Goal: Information Seeking & Learning: Stay updated

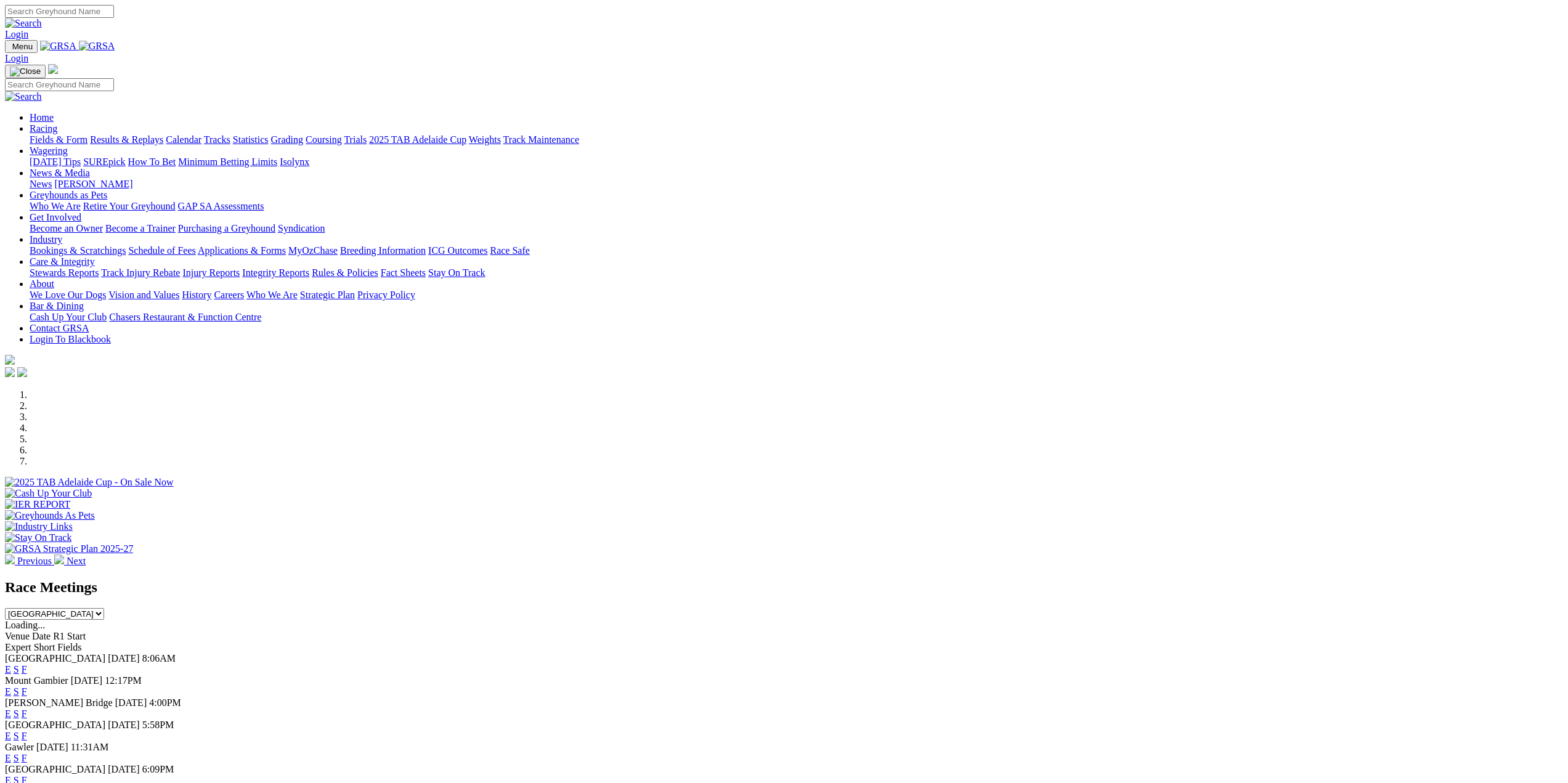
click at [27, 664] on link "F" at bounding box center [24, 669] width 6 height 11
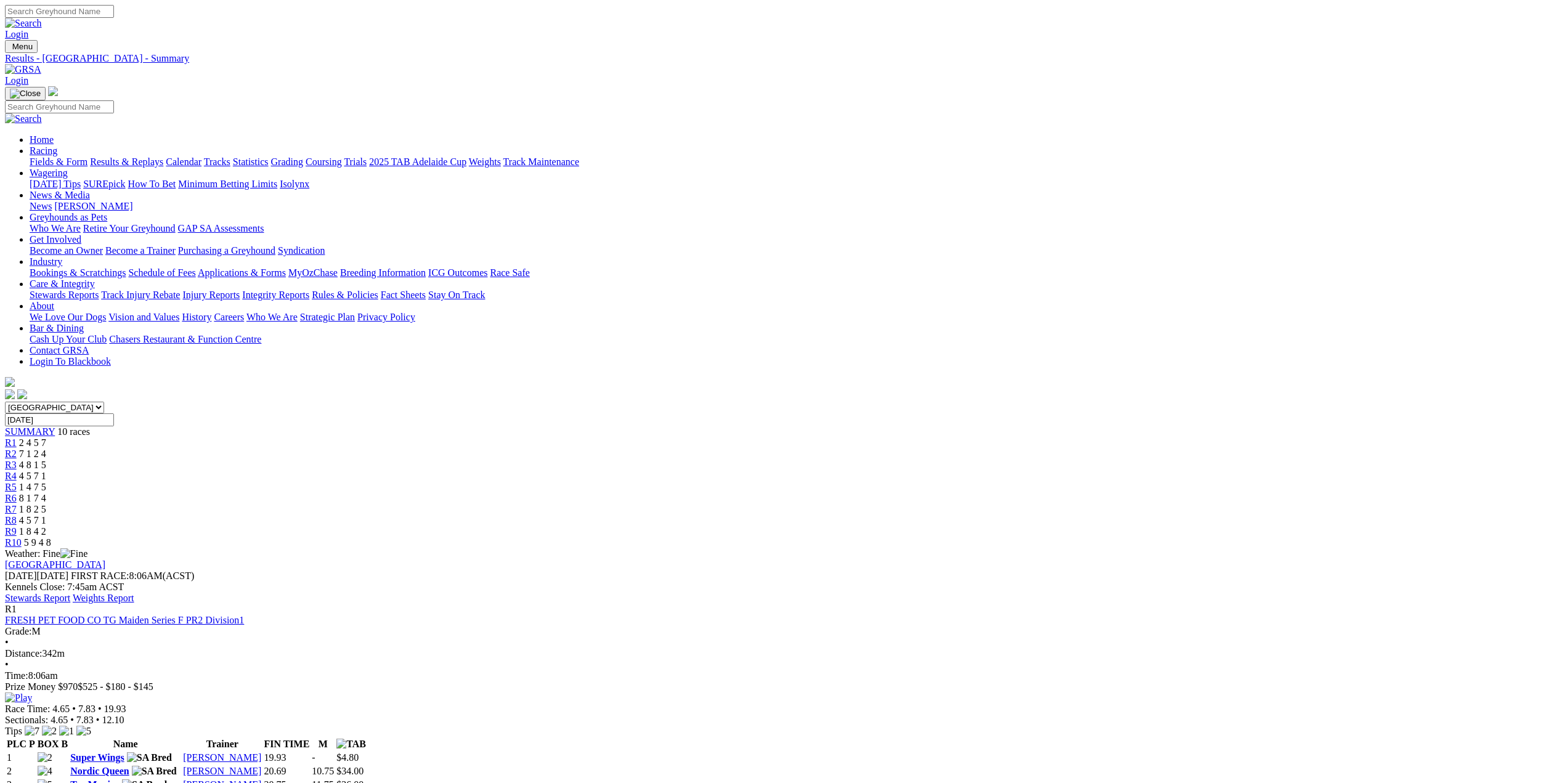
click at [164, 157] on link "Results & Replays" at bounding box center [127, 162] width 73 height 11
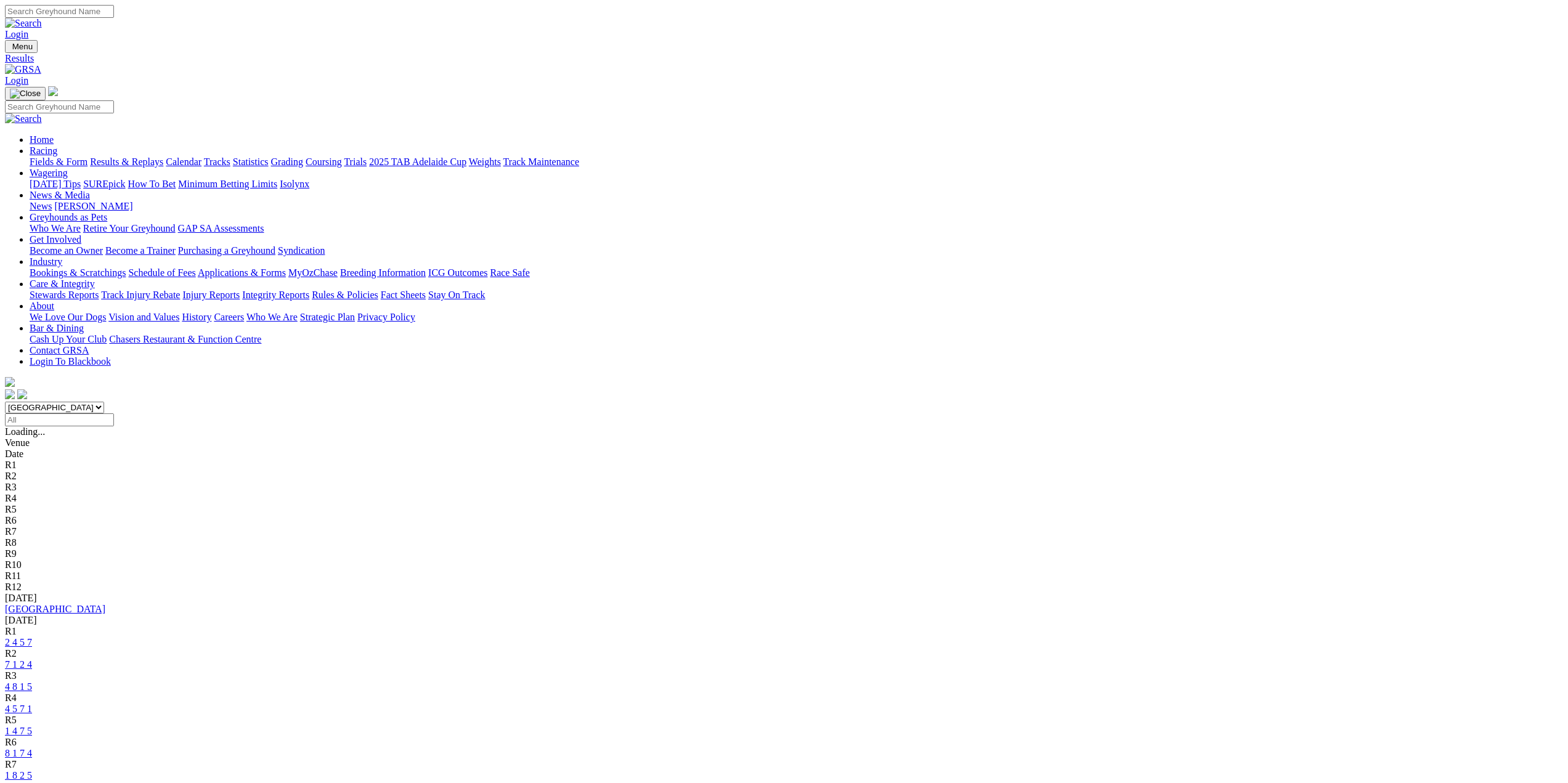
click at [32, 726] on link "1 4 7 5" at bounding box center [18, 731] width 27 height 11
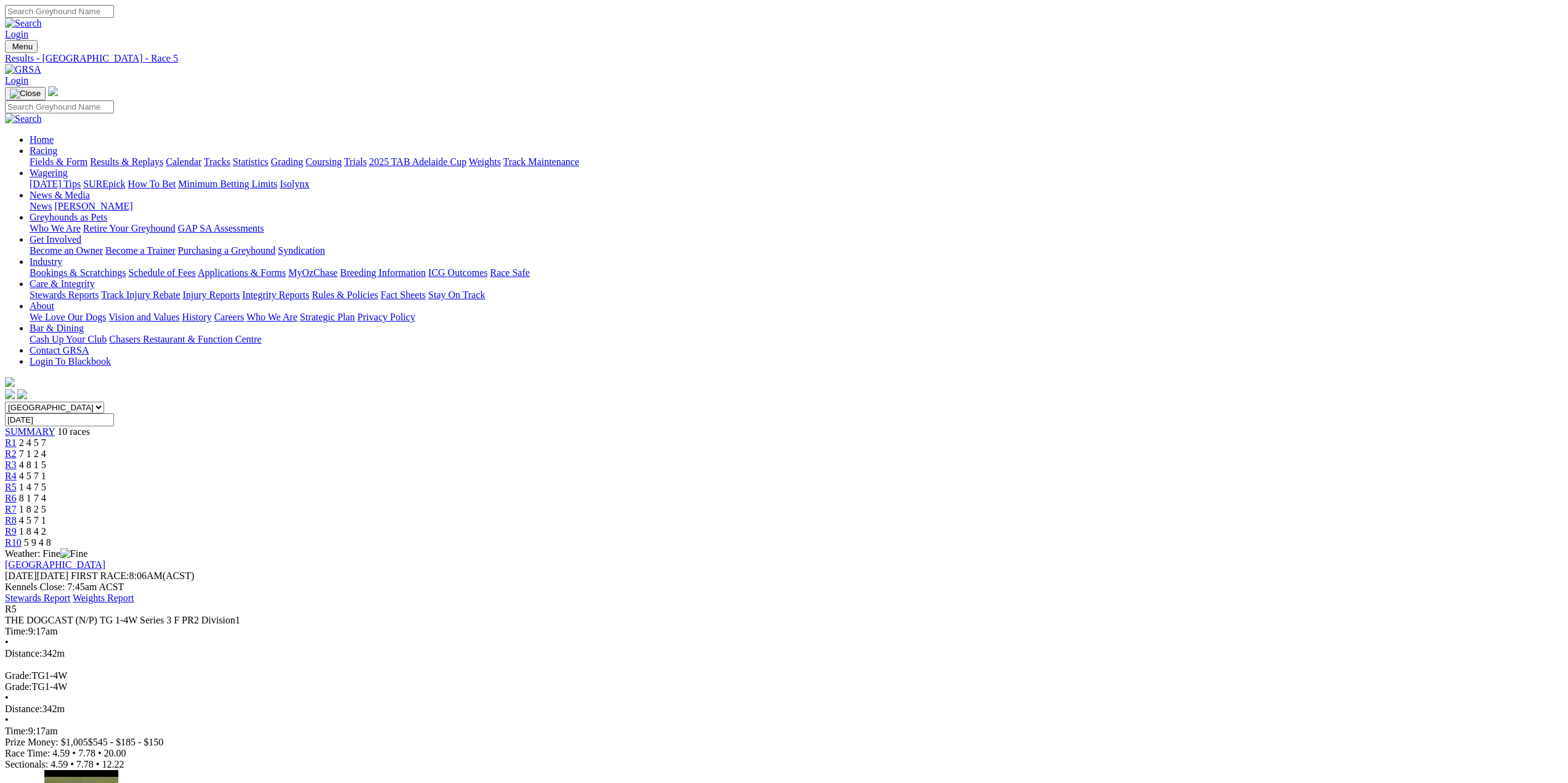
click at [17, 493] on span "R6" at bounding box center [11, 498] width 12 height 11
click at [17, 504] on span "R7" at bounding box center [11, 509] width 12 height 11
click at [1001, 515] on div "R8 4 5 7 1" at bounding box center [784, 520] width 1558 height 11
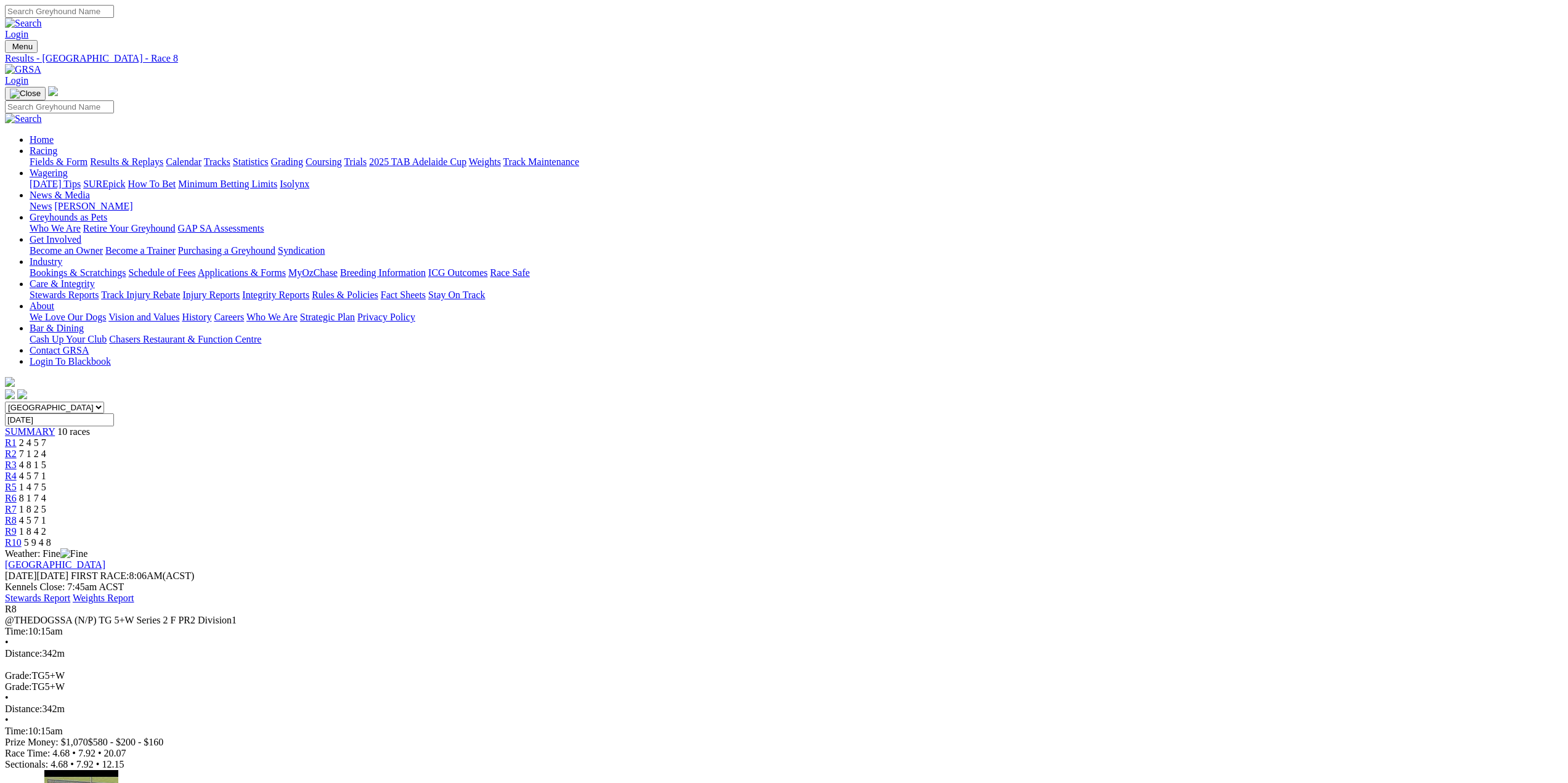
click at [17, 526] on span "R9" at bounding box center [11, 531] width 12 height 11
click at [22, 538] on span "R10" at bounding box center [13, 543] width 17 height 11
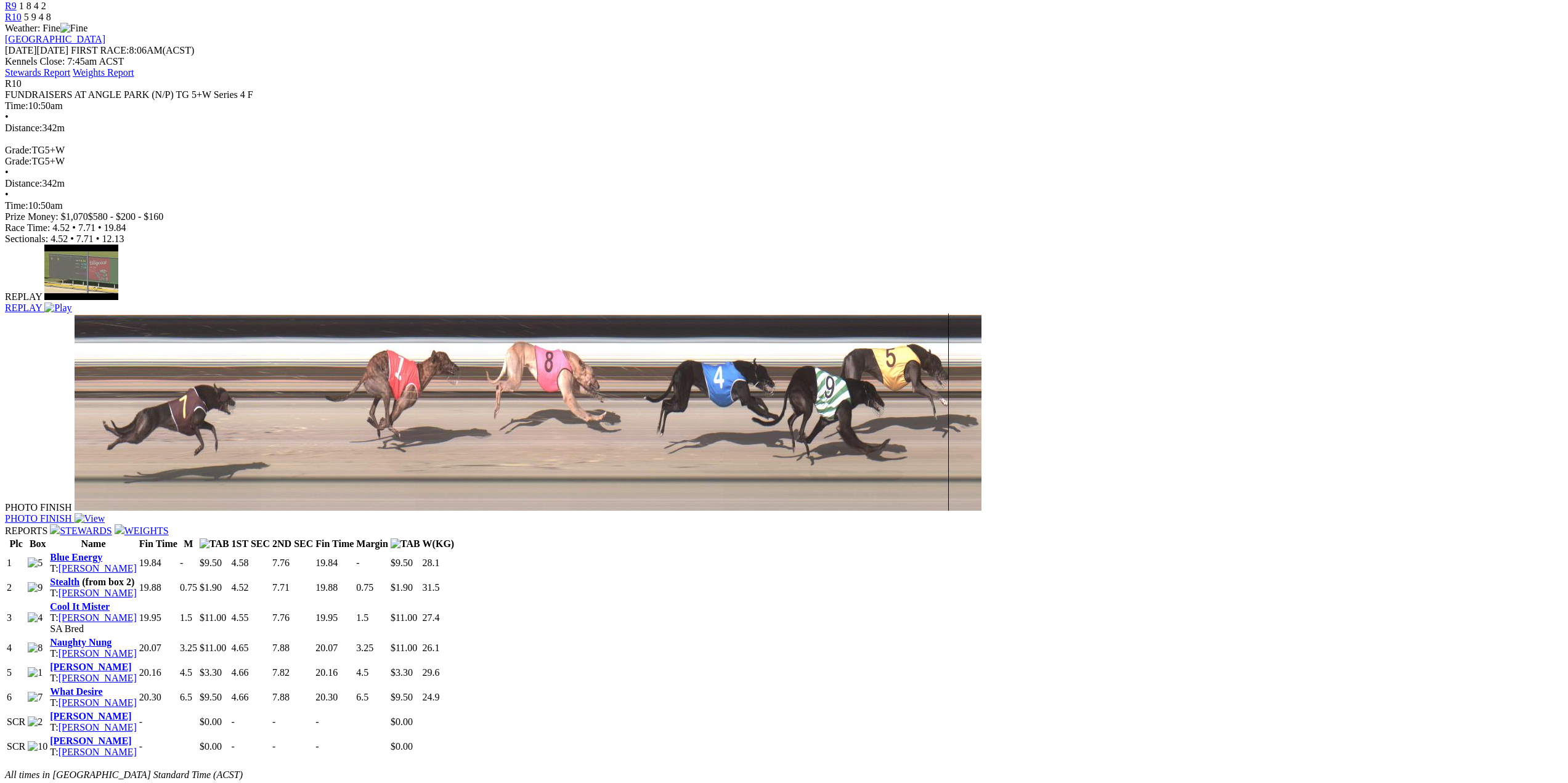
scroll to position [554, 0]
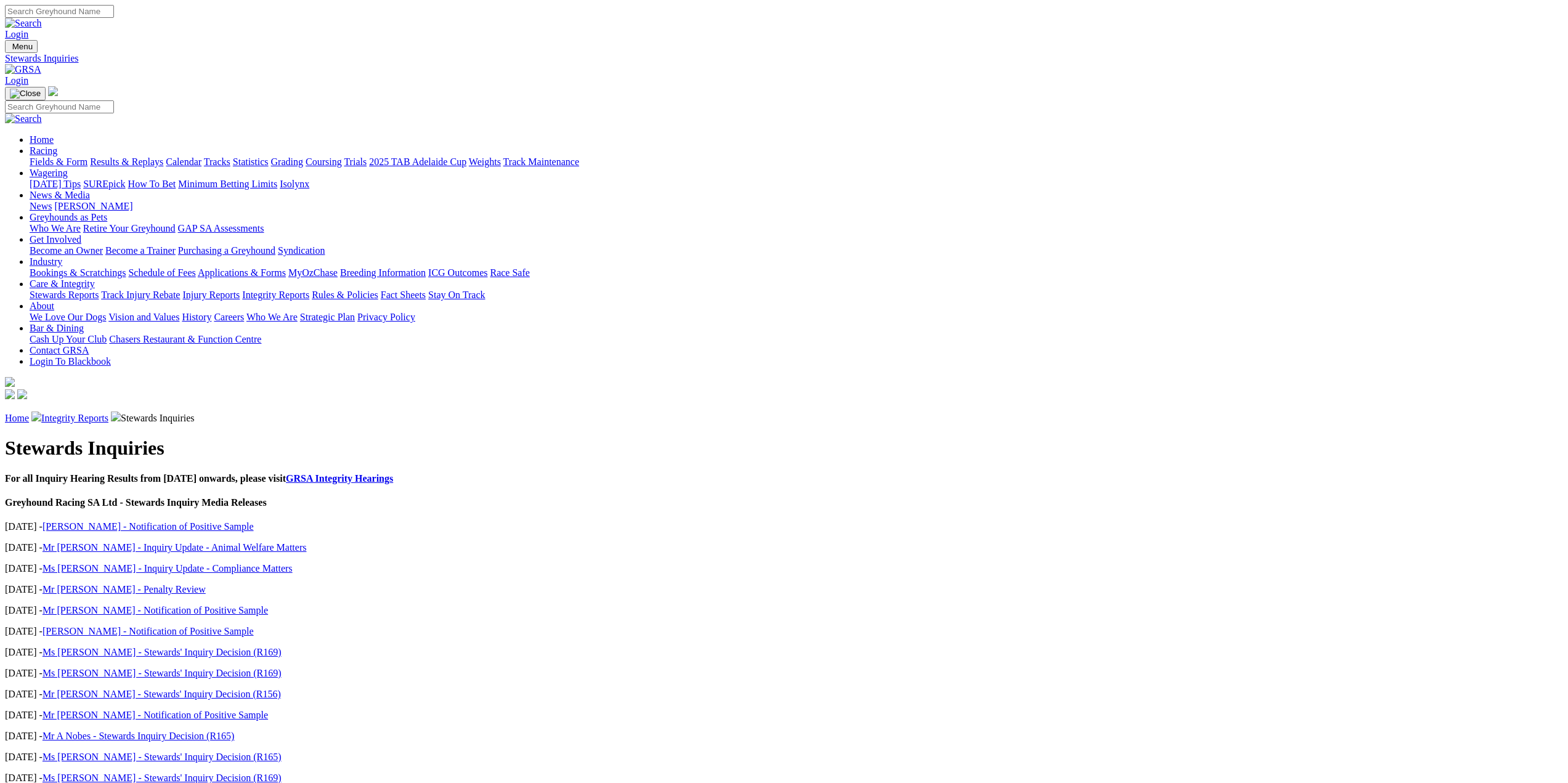
click at [254, 522] on link "[PERSON_NAME] - Notification of Positive Sample" at bounding box center [148, 527] width 211 height 11
click at [307, 543] on link "Mr [PERSON_NAME] - Inquiry Update - Animal Welfare Matters" at bounding box center [174, 548] width 265 height 11
click at [293, 563] on link "Ms [PERSON_NAME] - Inquiry Update - Compliance Matters" at bounding box center [168, 568] width 250 height 11
click at [206, 584] on link "Mr [PERSON_NAME] - Penalty Review" at bounding box center [124, 589] width 164 height 11
click at [268, 605] on link "Mr [PERSON_NAME] - Notification of Positive Sample" at bounding box center [155, 610] width 225 height 11
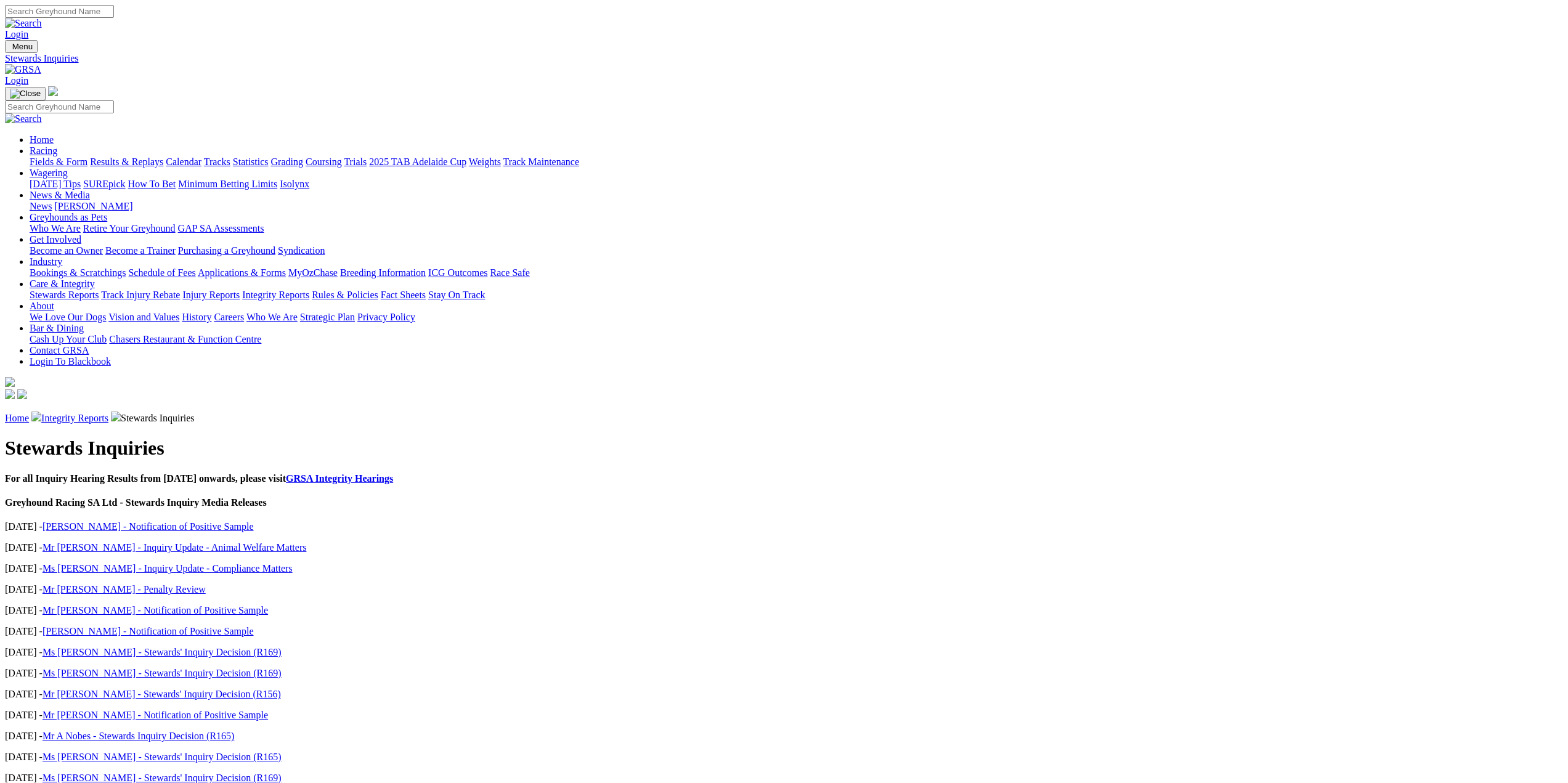
click at [254, 626] on link "[PERSON_NAME] - Notification of Positive Sample" at bounding box center [148, 631] width 211 height 11
click at [281, 647] on link "Ms [PERSON_NAME] - Stewards' Inquiry Decision (R169)" at bounding box center [162, 652] width 239 height 11
click at [281, 668] on link "Ms [PERSON_NAME] - Stewards' Inquiry Decision (R169)" at bounding box center [162, 673] width 239 height 11
click at [281, 689] on link "Mr [PERSON_NAME] - Stewards' Inquiry Decision (R156)" at bounding box center [162, 694] width 239 height 11
click at [281, 752] on link "Ms [PERSON_NAME] - Stewards' Inquiry Decision (R165)" at bounding box center [162, 757] width 239 height 11
